Goal: Task Accomplishment & Management: Manage account settings

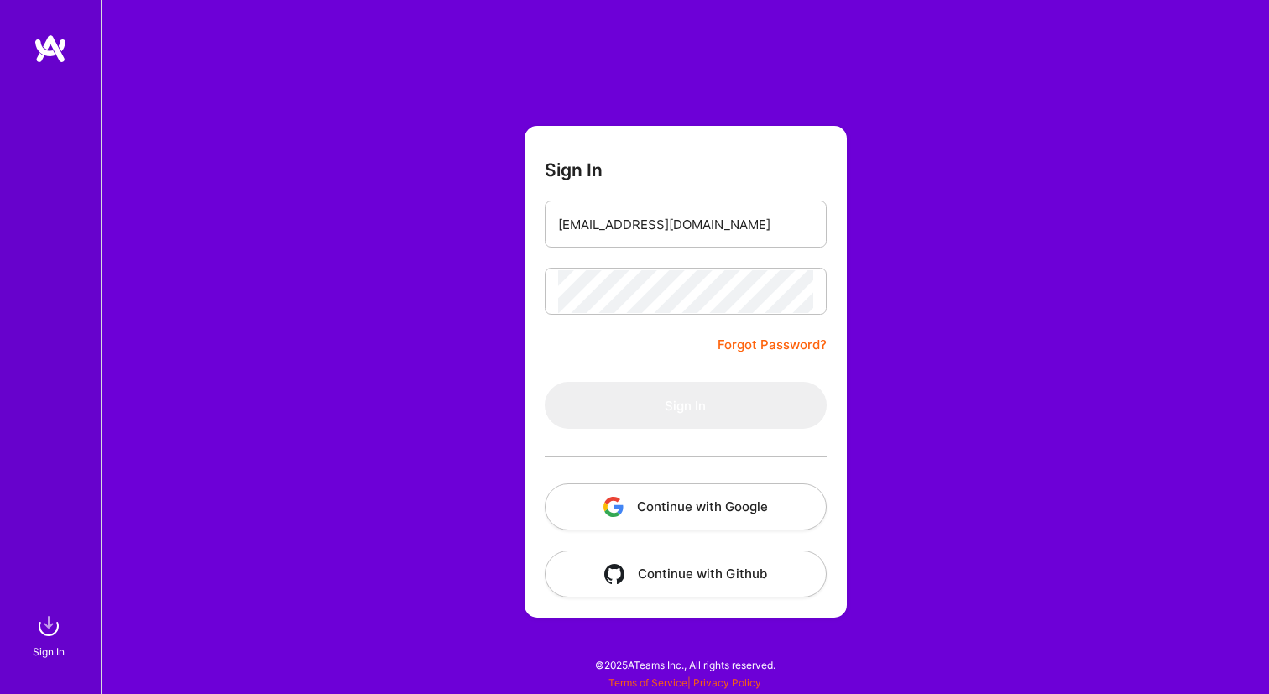
click at [943, 275] on div "Sign In [EMAIL_ADDRESS][DOMAIN_NAME] Forgot Password? Sign In Continue with Goo…" at bounding box center [685, 347] width 1168 height 694
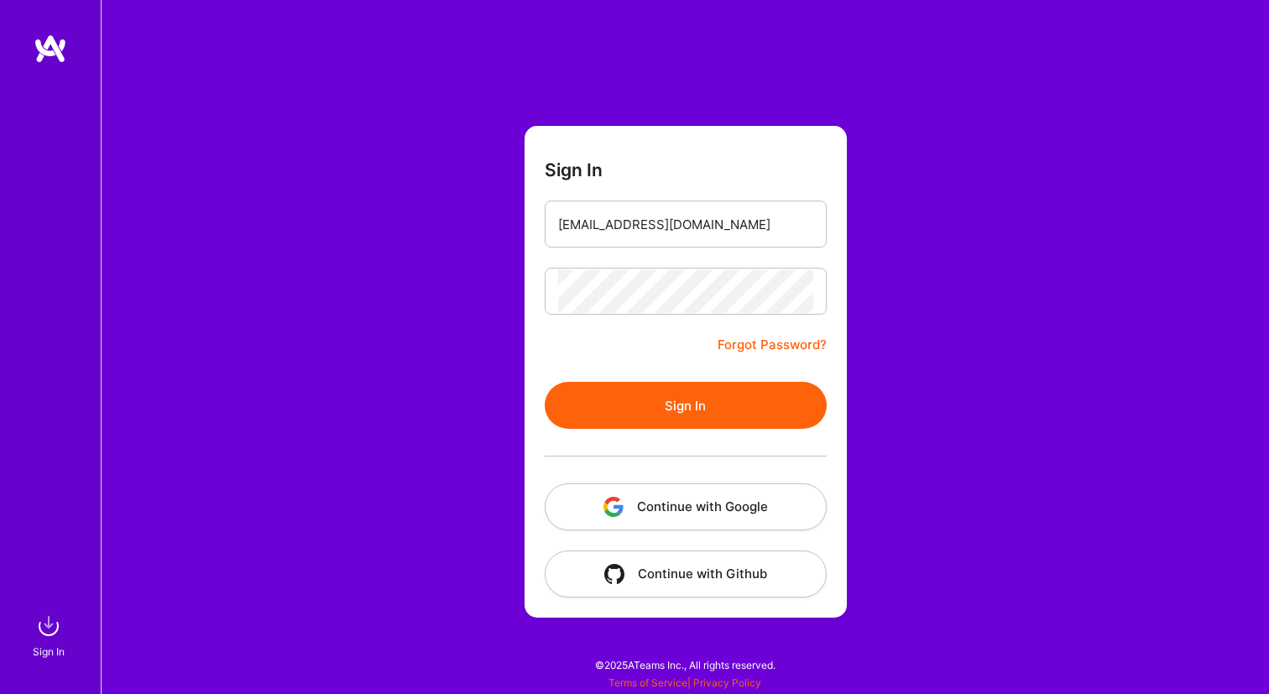
click at [668, 383] on button "Sign In" at bounding box center [686, 405] width 282 height 47
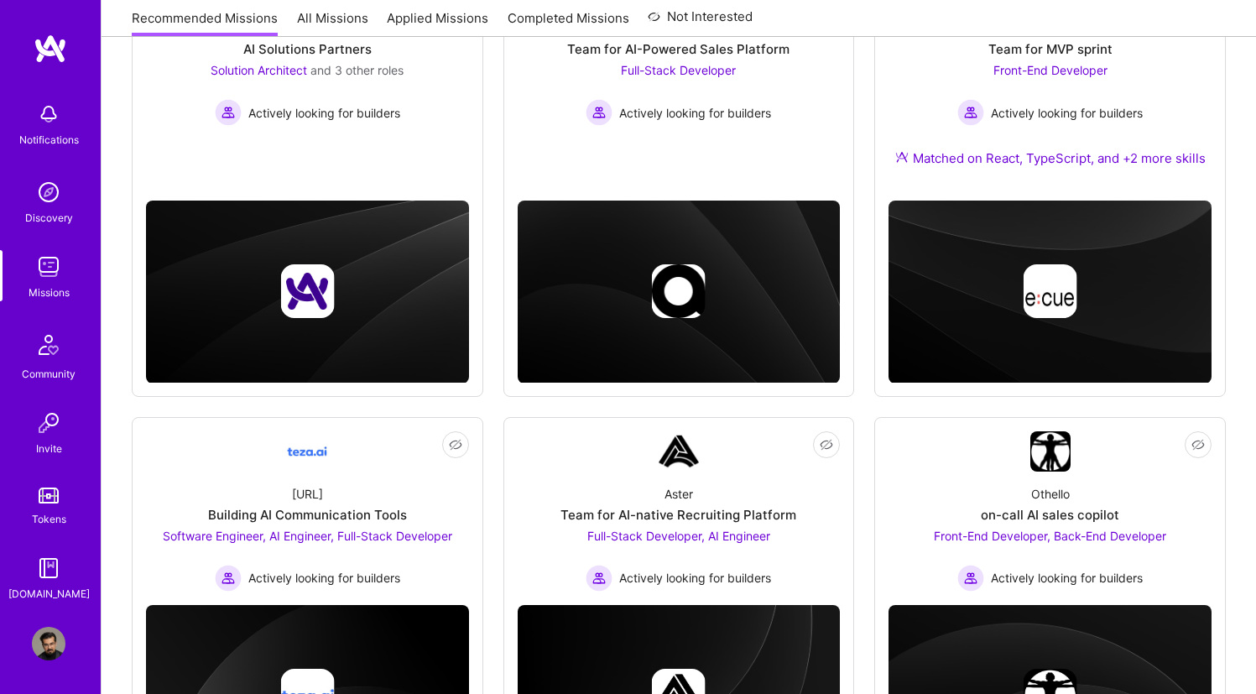
scroll to position [259, 0]
